Goal: Information Seeking & Learning: Check status

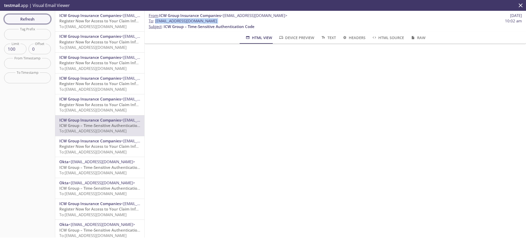
click at [22, 17] on span "Refresh" at bounding box center [27, 19] width 39 height 7
click at [22, 17] on div "Refresh Filters Tag Prefix Tag Prefix Limit 100 Limit Offset 0 Offset From Time…" at bounding box center [27, 124] width 55 height 226
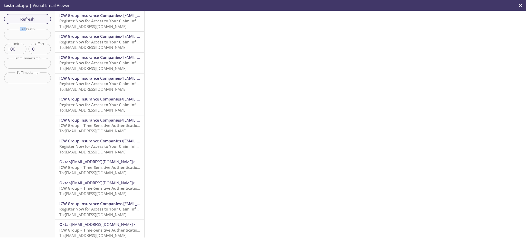
click at [95, 100] on span "ICW Group Insurance Companies" at bounding box center [90, 98] width 62 height 5
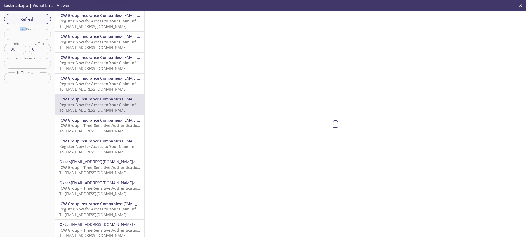
click at [96, 82] on span "Register Now for Access to Your Claim Information" at bounding box center [105, 83] width 93 height 5
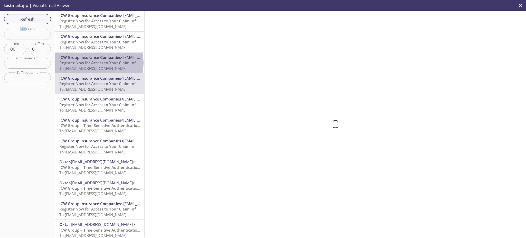
click at [99, 63] on span "Register Now for Access to Your Claim Information" at bounding box center [105, 62] width 93 height 5
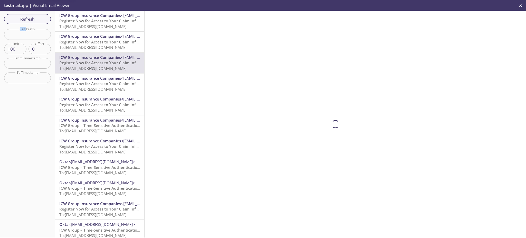
click at [100, 39] on span "Register Now for Access to Your Claim Information" at bounding box center [105, 41] width 93 height 5
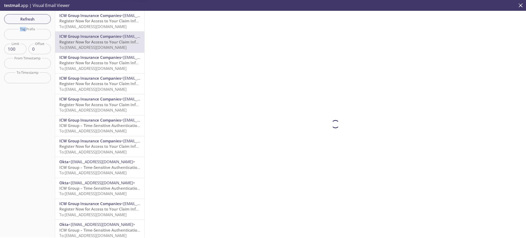
click at [101, 21] on span "Register Now for Access to Your Claim Information" at bounding box center [105, 20] width 93 height 5
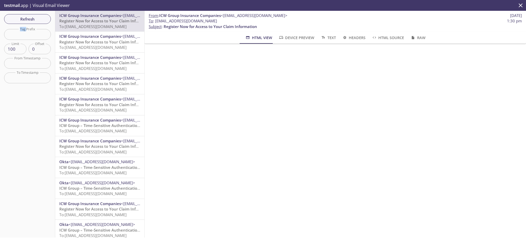
click at [108, 42] on span "Register Now for Access to Your Claim Information" at bounding box center [105, 41] width 93 height 5
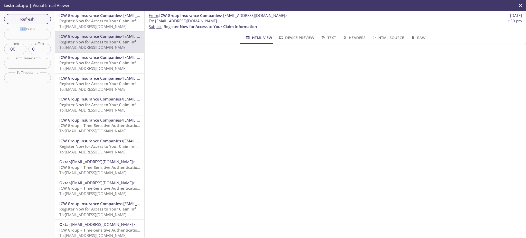
click at [84, 60] on span "Register Now for Access to Your Claim Information" at bounding box center [105, 62] width 93 height 5
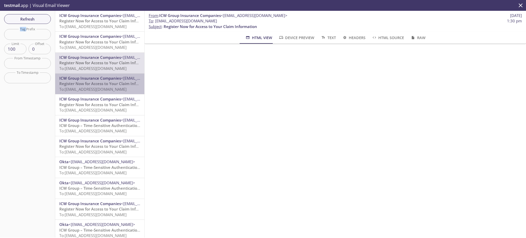
click at [116, 87] on span "To: [EMAIL_ADDRESS][DOMAIN_NAME]" at bounding box center [92, 89] width 67 height 5
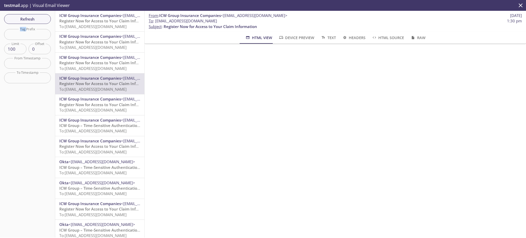
click at [89, 105] on span "Register Now for Access to Your Claim Information" at bounding box center [105, 104] width 93 height 5
